Goal: Find specific page/section: Find specific page/section

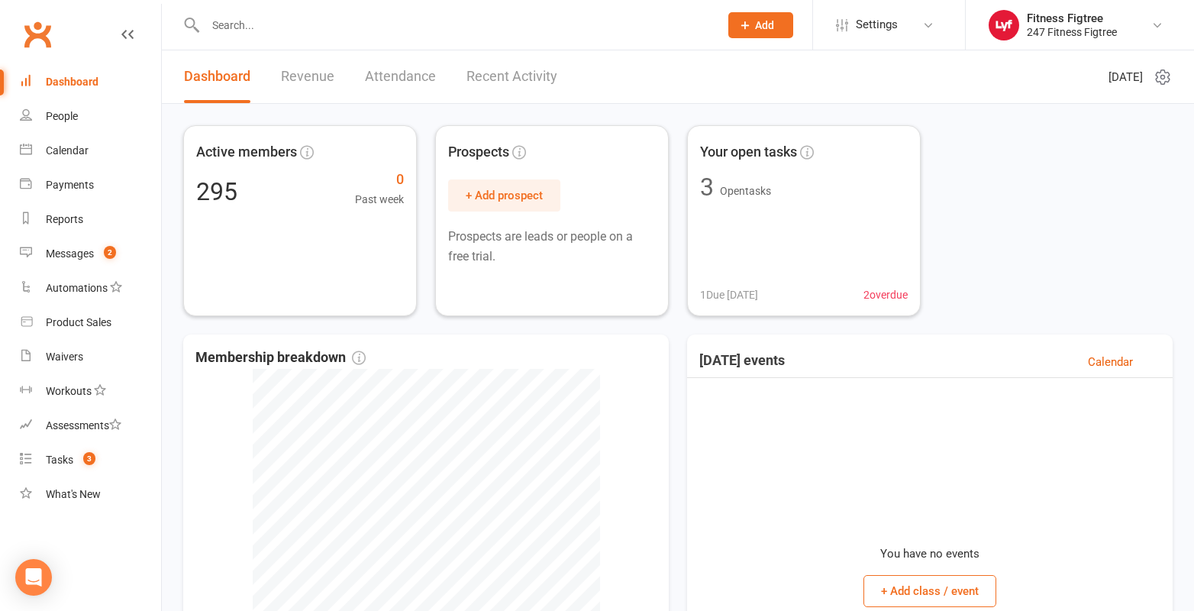
click at [375, 28] on input "text" at bounding box center [455, 25] width 508 height 21
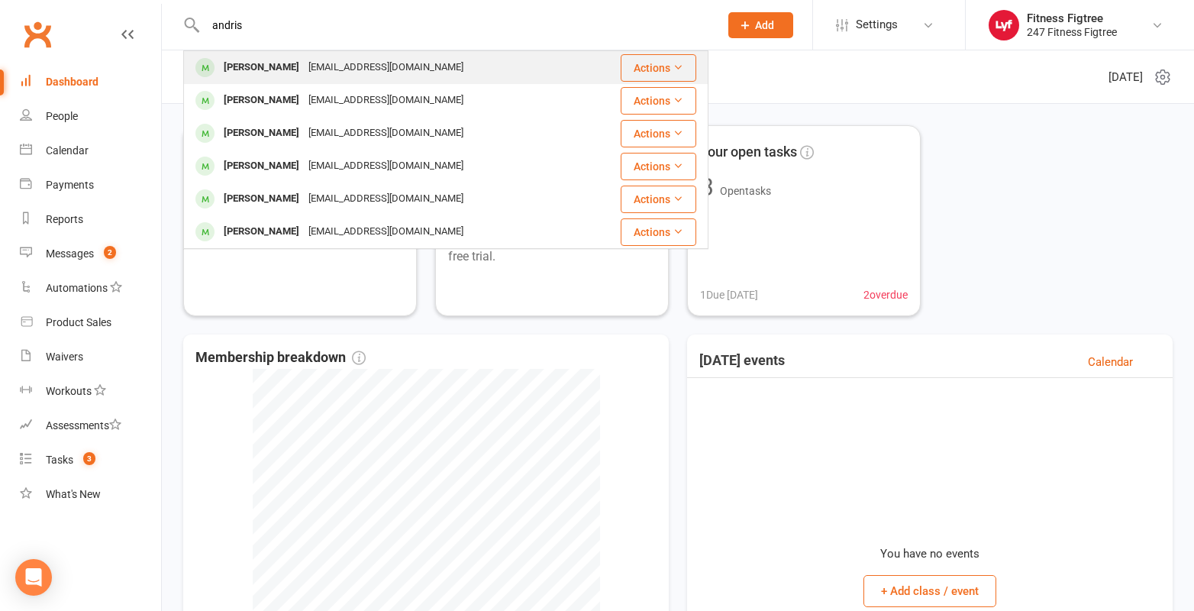
type input "andris"
click at [370, 73] on div "[EMAIL_ADDRESS][DOMAIN_NAME]" at bounding box center [386, 68] width 164 height 22
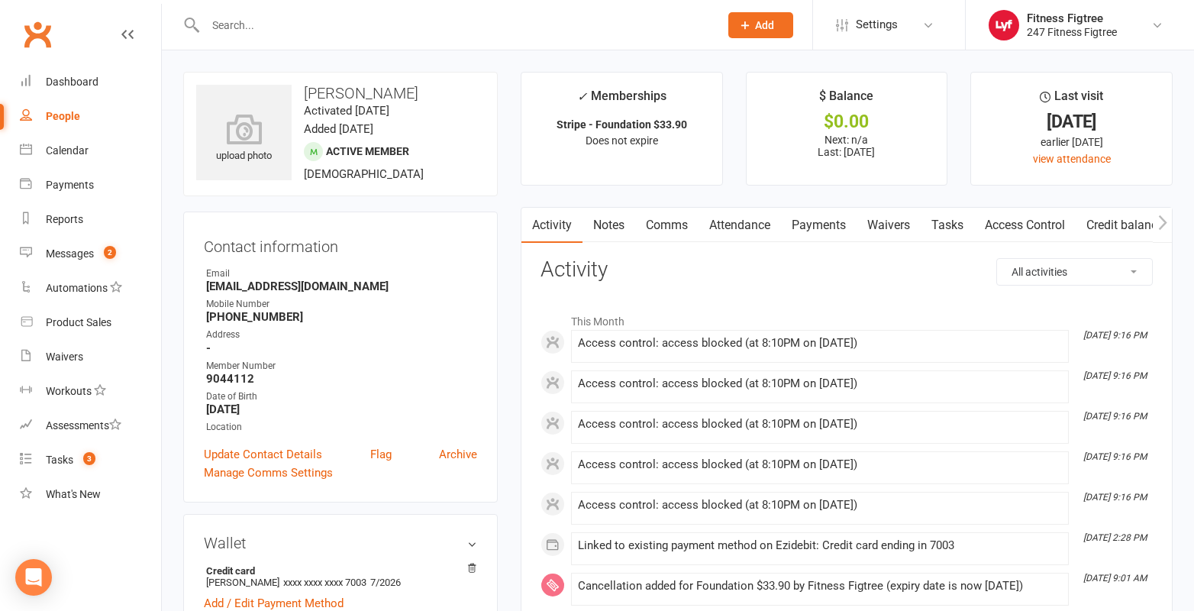
click at [720, 222] on link "Attendance" at bounding box center [740, 225] width 82 height 35
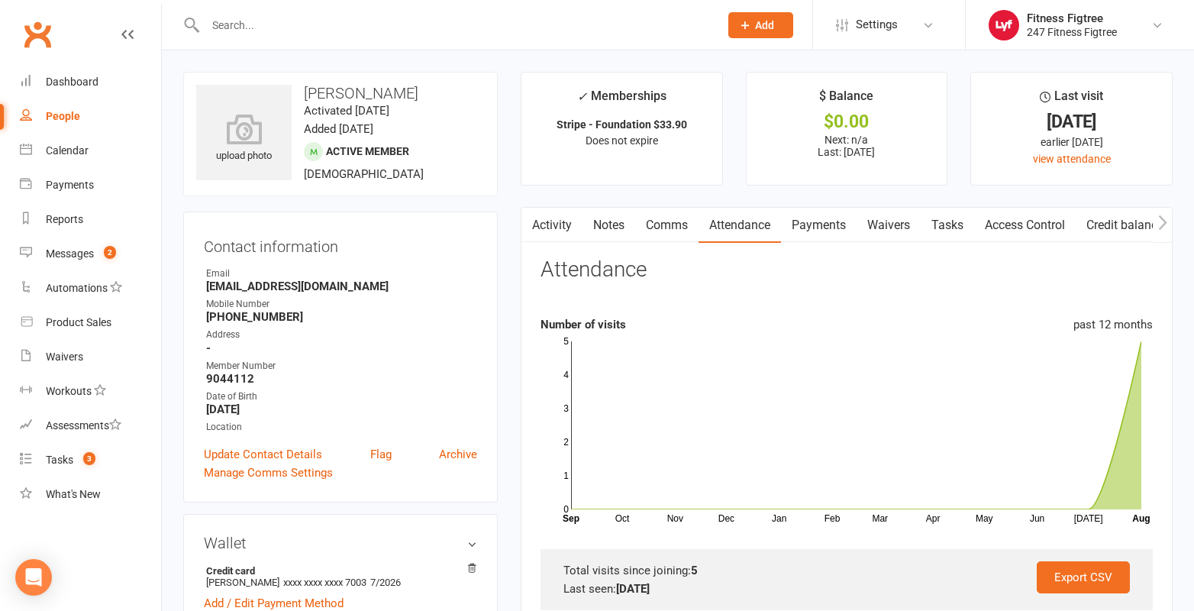
click at [1049, 225] on link "Access Control" at bounding box center [1025, 225] width 102 height 35
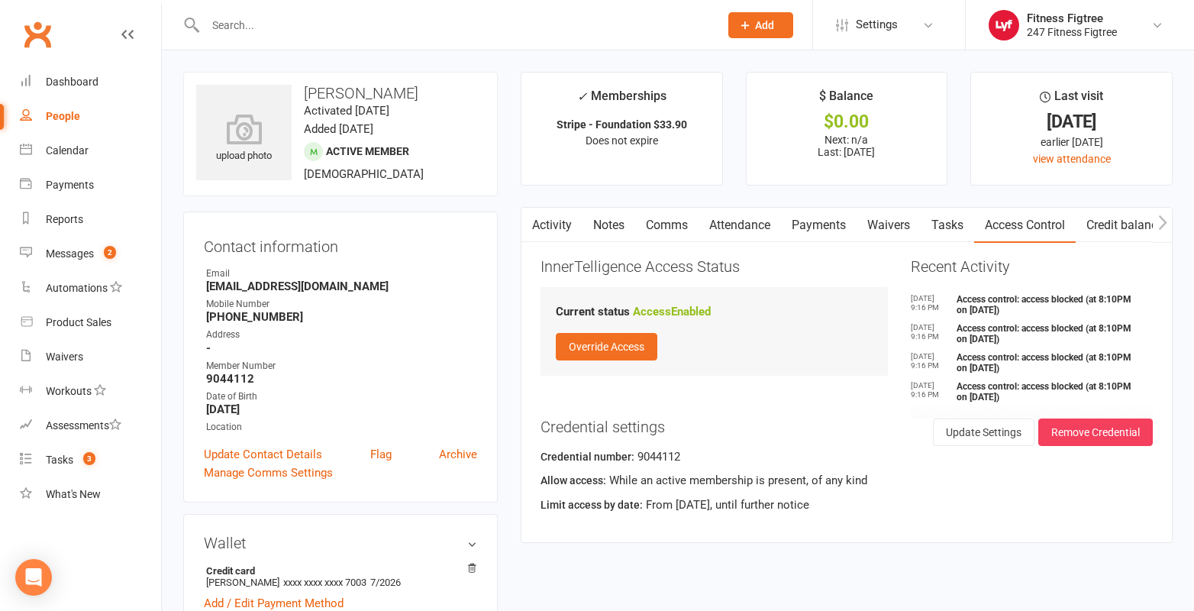
click at [531, 217] on icon "button" at bounding box center [531, 223] width 9 height 16
click at [540, 226] on button "button" at bounding box center [531, 225] width 19 height 34
click at [596, 223] on link "Notes" at bounding box center [609, 225] width 53 height 35
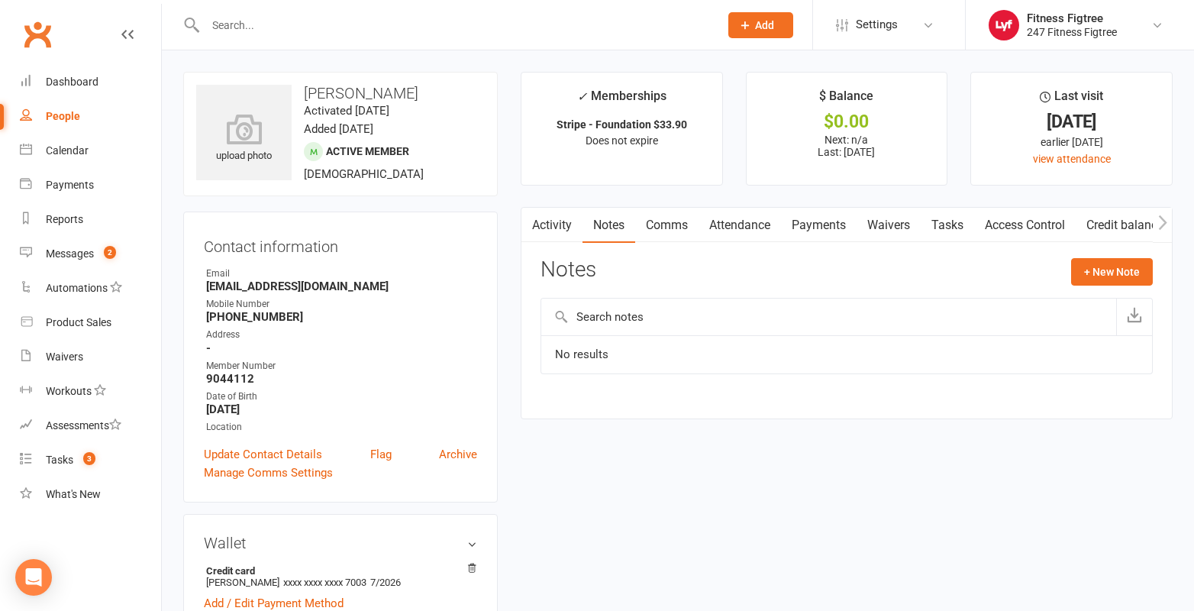
click at [645, 225] on link "Comms" at bounding box center [666, 225] width 63 height 35
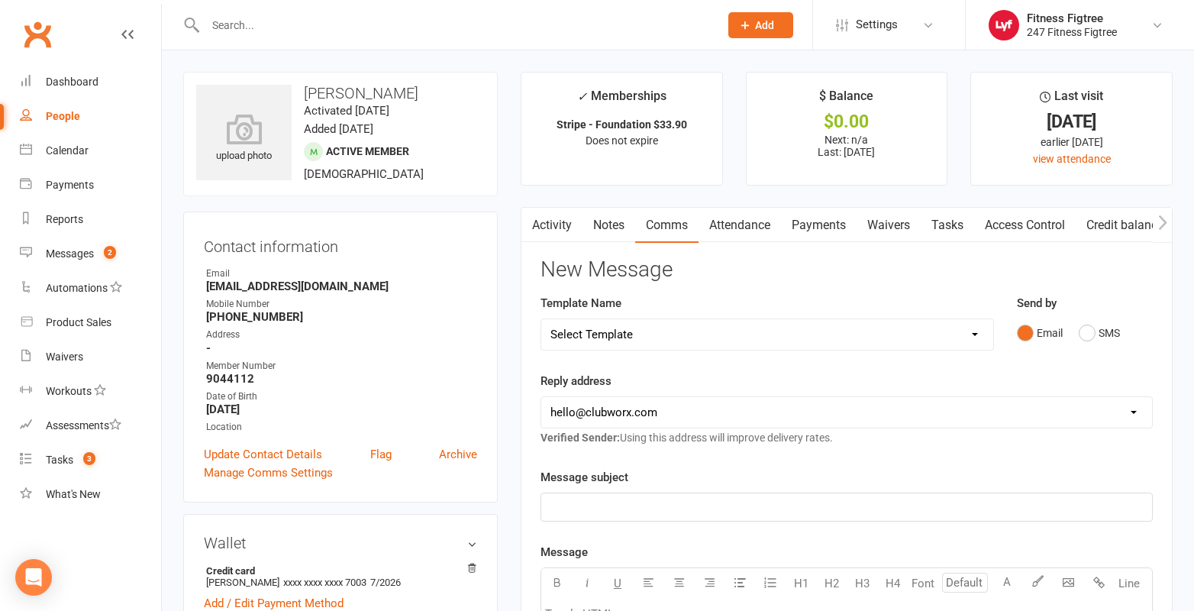
click at [711, 225] on link "Attendance" at bounding box center [740, 225] width 82 height 35
